Goal: Find specific page/section: Find specific page/section

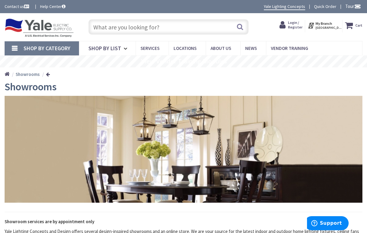
click at [15, 49] on link "Shop By Category" at bounding box center [42, 48] width 74 height 14
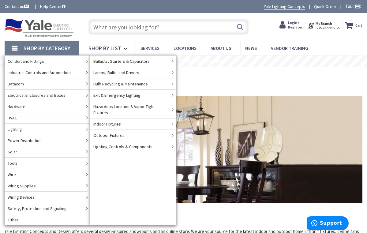
click at [82, 130] on link "Lighting" at bounding box center [48, 128] width 86 height 11
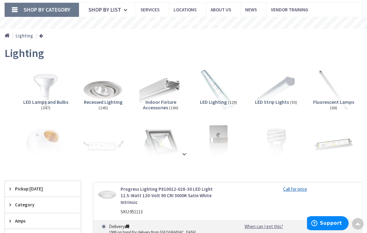
scroll to position [39, 0]
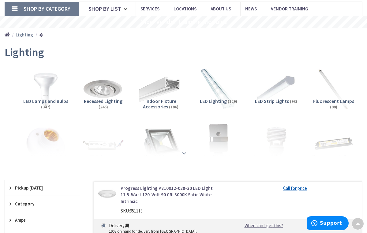
click at [184, 151] on strong at bounding box center [184, 152] width 7 height 7
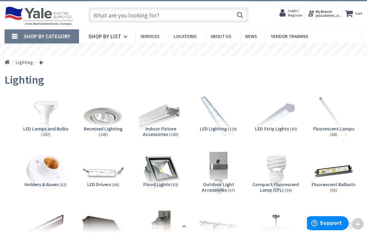
scroll to position [0, 0]
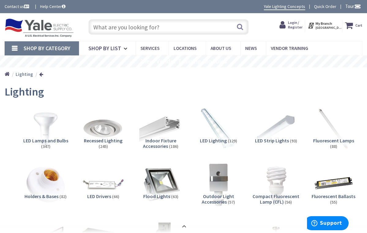
click at [159, 28] on input "text" at bounding box center [168, 26] width 160 height 15
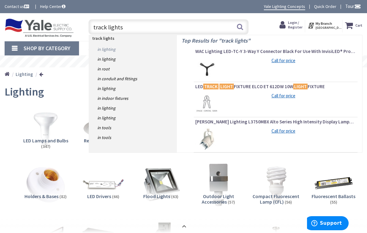
type input "track lights"
click at [109, 50] on link "in Lighting" at bounding box center [133, 49] width 88 height 10
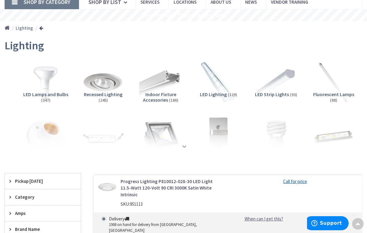
scroll to position [47, 0]
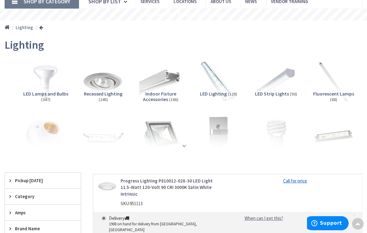
click at [185, 147] on div at bounding box center [183, 132] width 349 height 34
click at [183, 146] on strong at bounding box center [184, 145] width 7 height 7
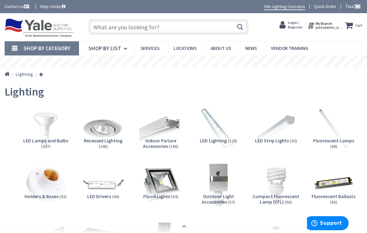
scroll to position [0, 0]
drag, startPoint x: 162, startPoint y: 28, endPoint x: 121, endPoint y: 28, distance: 41.0
click at [121, 28] on input "text" at bounding box center [168, 26] width 160 height 15
